Goal: Task Accomplishment & Management: Manage account settings

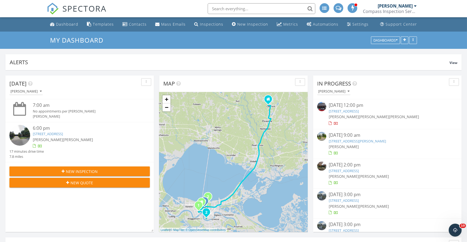
click at [347, 139] on link "108 River Rd, Jefferson, LA 70121" at bounding box center [357, 140] width 57 height 5
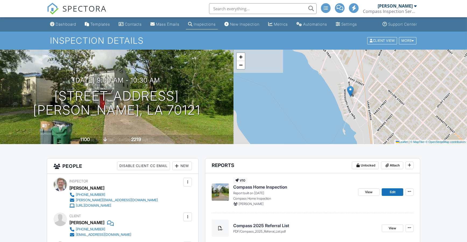
click at [263, 188] on span "Compass Home Inspection" at bounding box center [260, 187] width 54 height 6
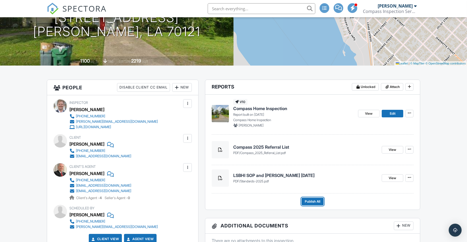
click at [311, 200] on span "Publish All" at bounding box center [313, 200] width 16 height 5
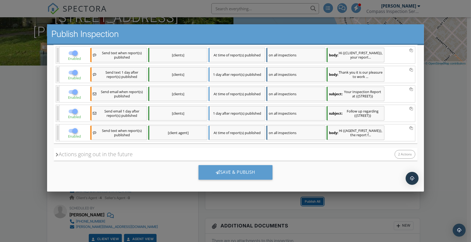
scroll to position [116, 0]
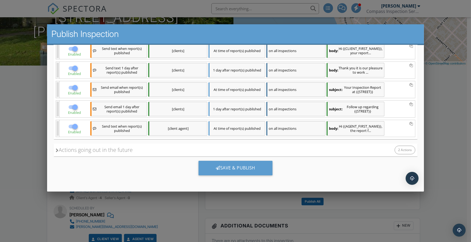
click at [233, 168] on div "Save & Publish" at bounding box center [236, 167] width 74 height 15
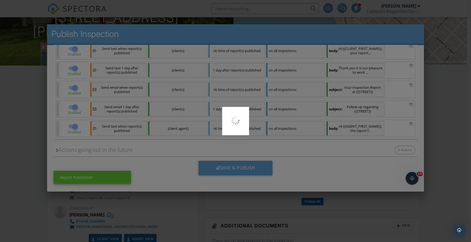
scroll to position [0, 0]
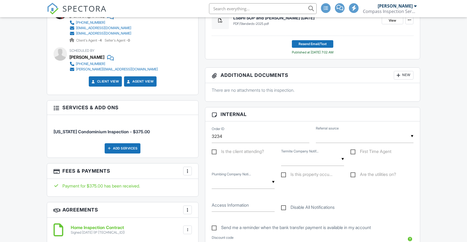
scroll to position [272, 0]
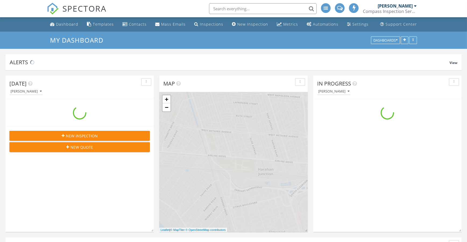
scroll to position [498, 476]
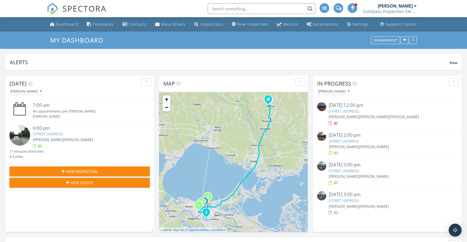
click at [356, 139] on link "[STREET_ADDRESS]" at bounding box center [344, 140] width 30 height 5
